Goal: Transaction & Acquisition: Purchase product/service

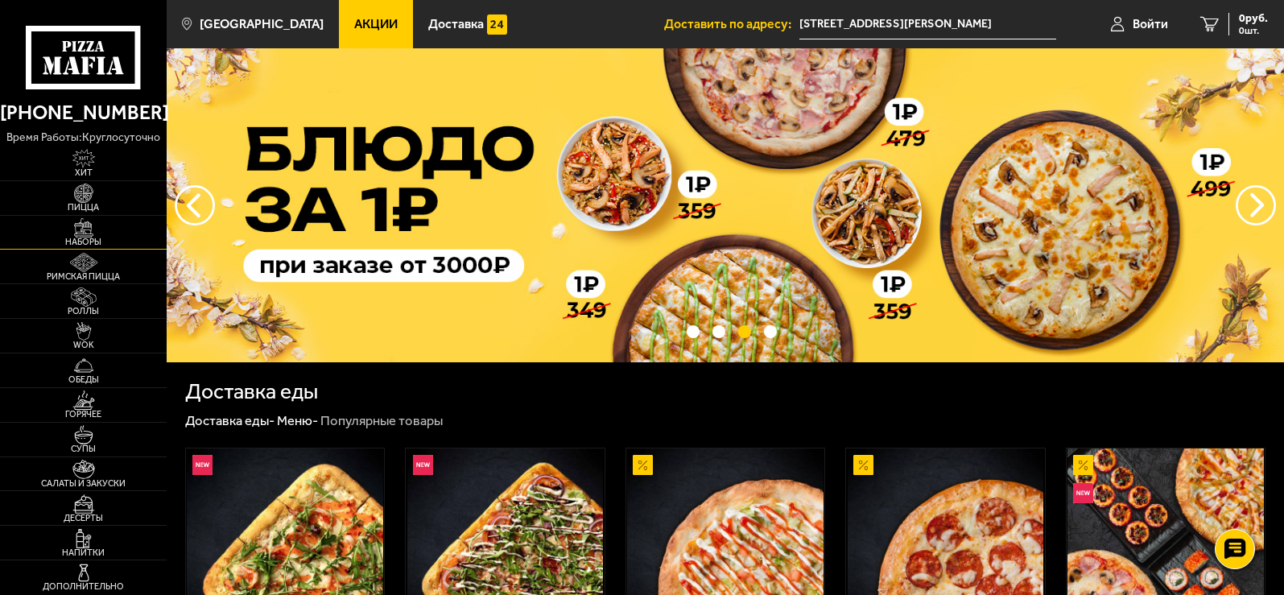
click at [90, 227] on img at bounding box center [84, 227] width 52 height 19
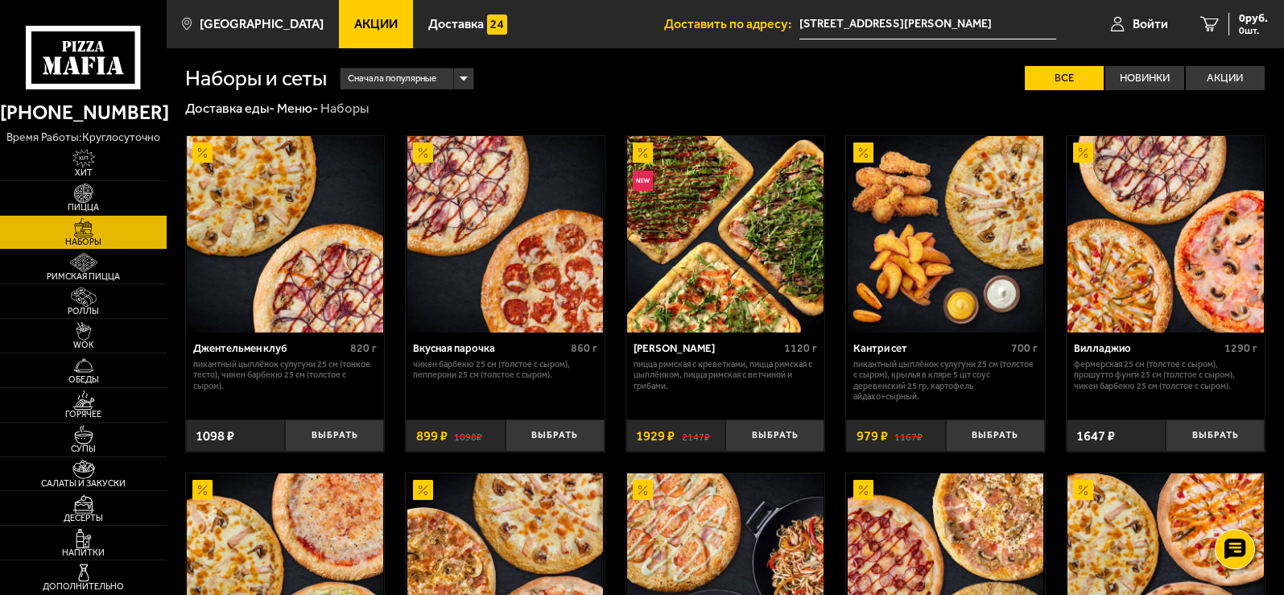
scroll to position [376, 0]
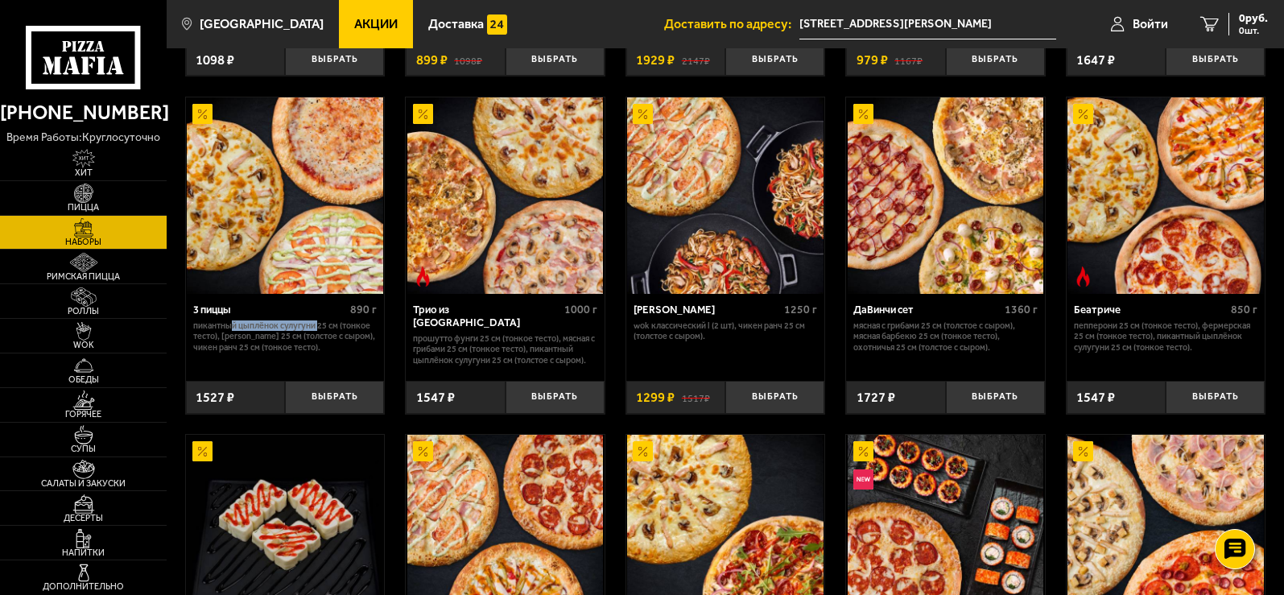
drag, startPoint x: 229, startPoint y: 327, endPoint x: 320, endPoint y: 327, distance: 90.1
click at [320, 327] on p "Пикантный цыплёнок сулугуни 25 см (тонкое тесто), [PERSON_NAME] 25 см (толстое …" at bounding box center [285, 336] width 184 height 32
click at [275, 351] on p "Пикантный цыплёнок сулугуни 25 см (тонкое тесто), [PERSON_NAME] 25 см (толстое …" at bounding box center [285, 336] width 184 height 32
drag, startPoint x: 189, startPoint y: 311, endPoint x: 334, endPoint y: 354, distance: 151.0
click at [334, 354] on div "3 пиццы 890 г Пикантный цыплёнок сулугуни 25 см (тонкое тесто), [PERSON_NAME] 2…" at bounding box center [285, 332] width 199 height 77
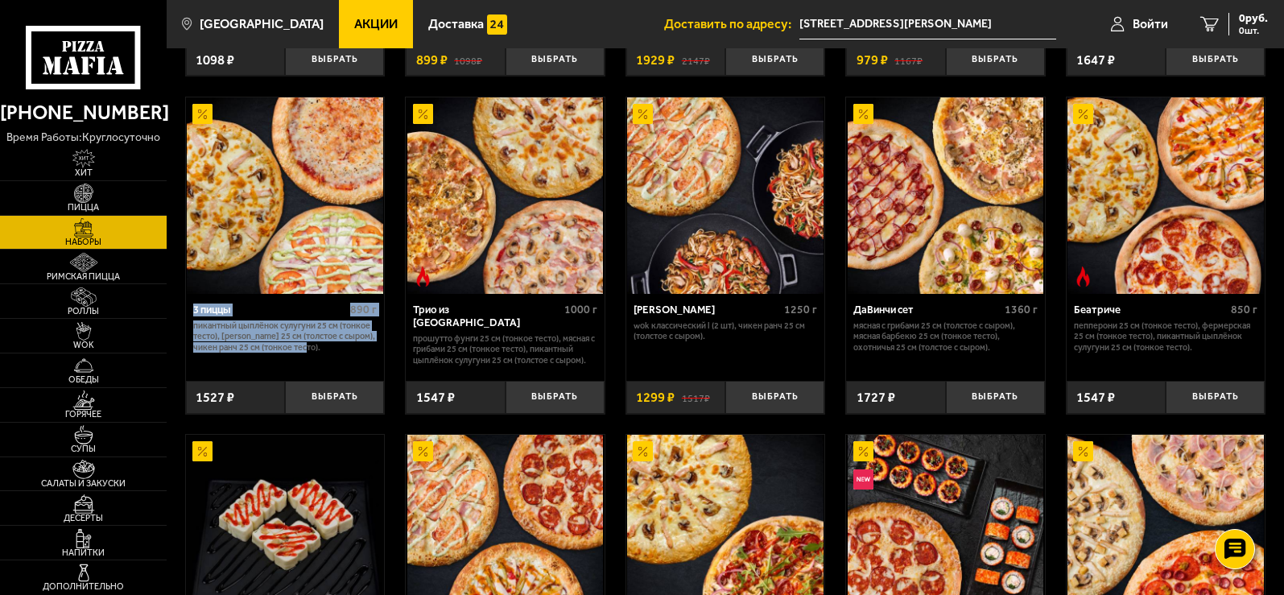
copy div "3 пиццы 890 г Пикантный цыплёнок сулугуни 25 см (тонкое тесто), [PERSON_NAME] 2…"
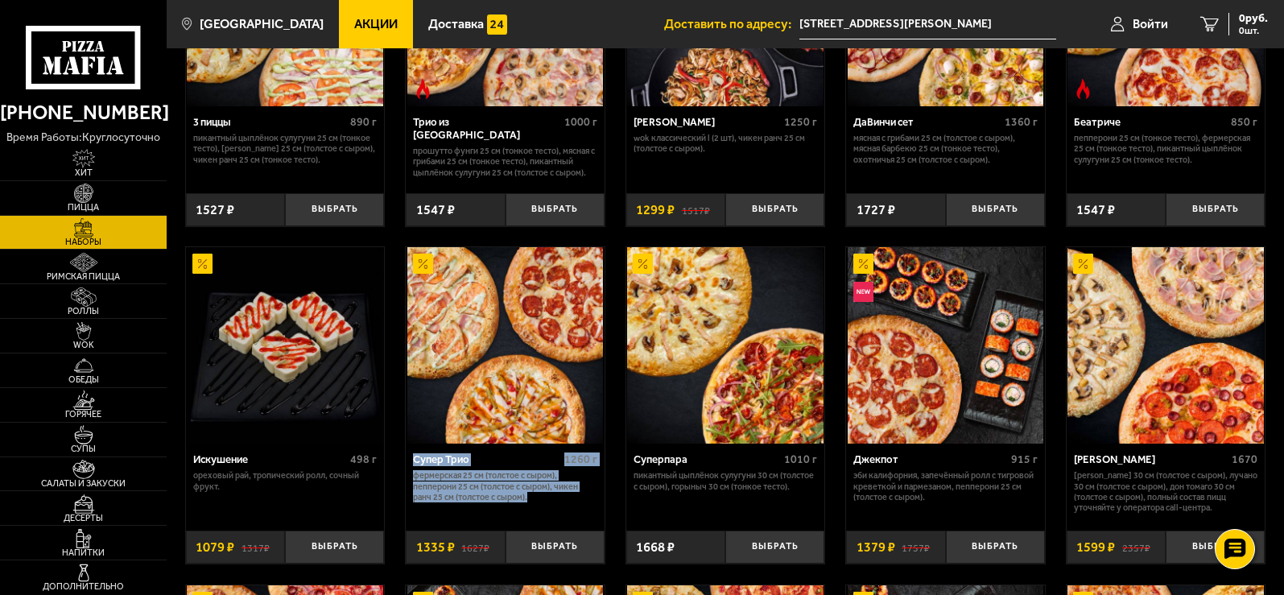
drag, startPoint x: 414, startPoint y: 463, endPoint x: 518, endPoint y: 495, distance: 108.7
click at [546, 505] on div "Супер Трио 1260 г Фермерская 25 см (толстое с сыром), Пепперони 25 см (толстое …" at bounding box center [505, 482] width 199 height 77
copy div "Супер Трио 1260 г Фермерская 25 см (толстое с сыром), Пепперони 25 см (толстое …"
